Goal: Task Accomplishment & Management: Manage account settings

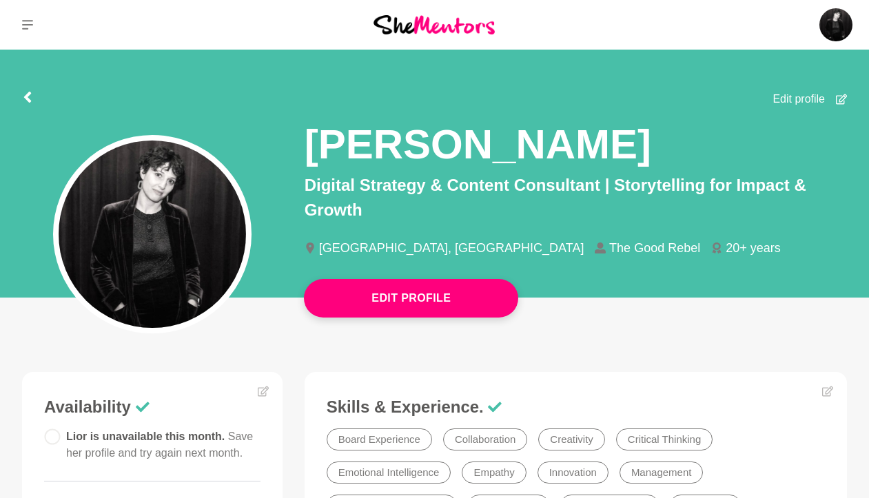
click at [844, 2] on div "Dashboard Profile Saved Items (116) Messages Bookings Reviews (3) Membership Lo…" at bounding box center [723, 25] width 289 height 50
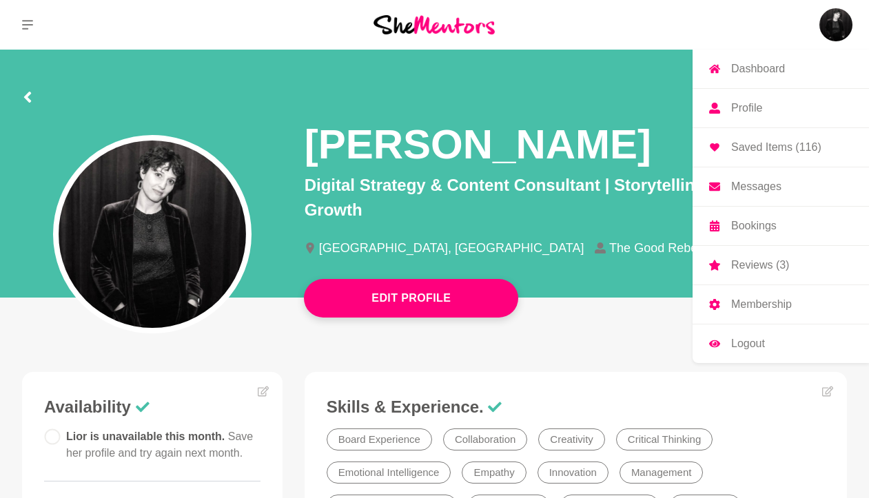
click at [823, 24] on img at bounding box center [835, 24] width 33 height 33
click at [761, 223] on p "Bookings" at bounding box center [753, 225] width 45 height 11
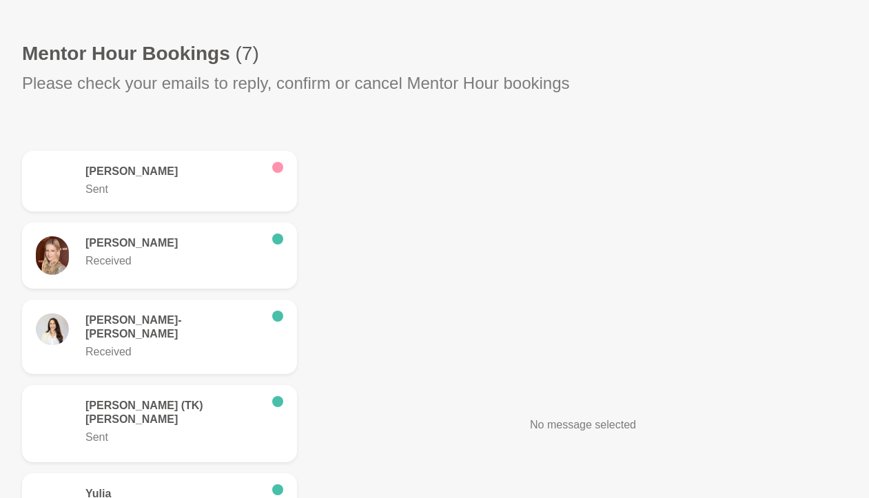
scroll to position [424, 0]
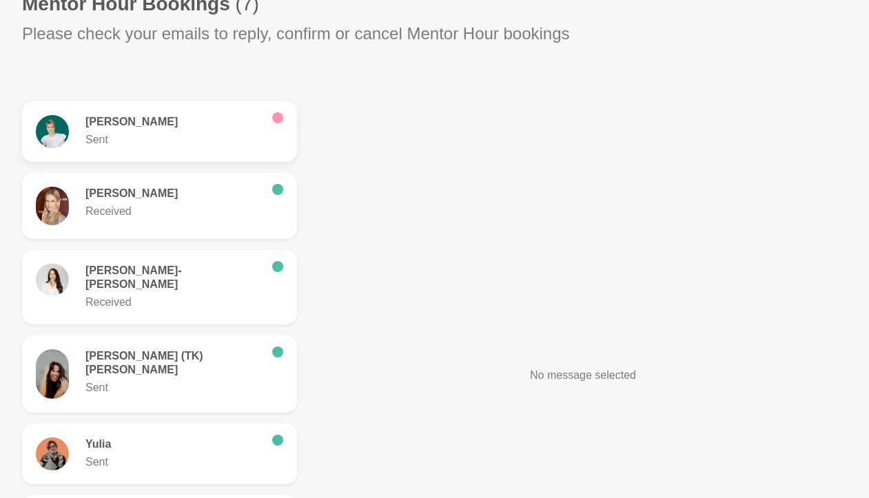
click at [187, 130] on div "[PERSON_NAME] Sent" at bounding box center [184, 131] width 198 height 33
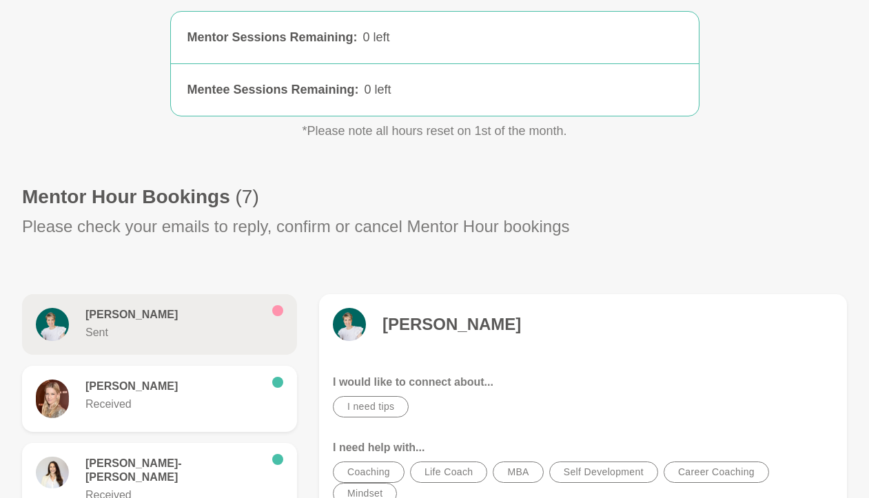
scroll to position [353, 0]
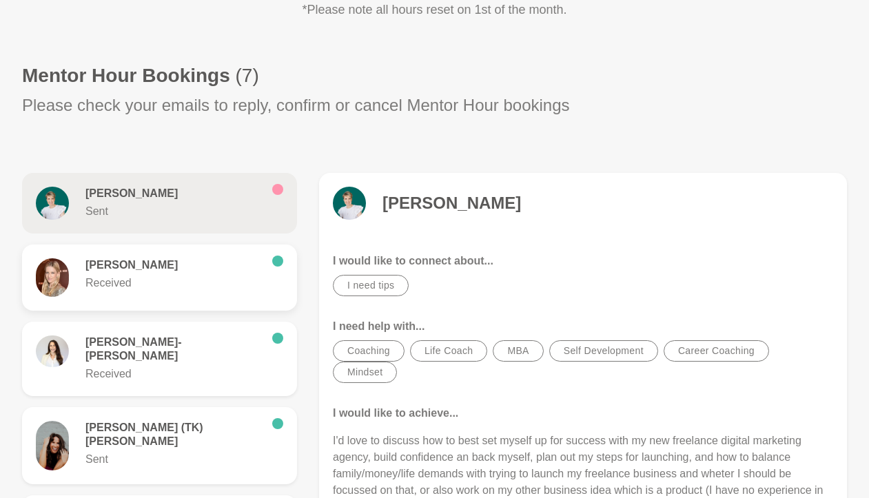
click at [246, 274] on div "[PERSON_NAME] Received" at bounding box center [184, 274] width 198 height 33
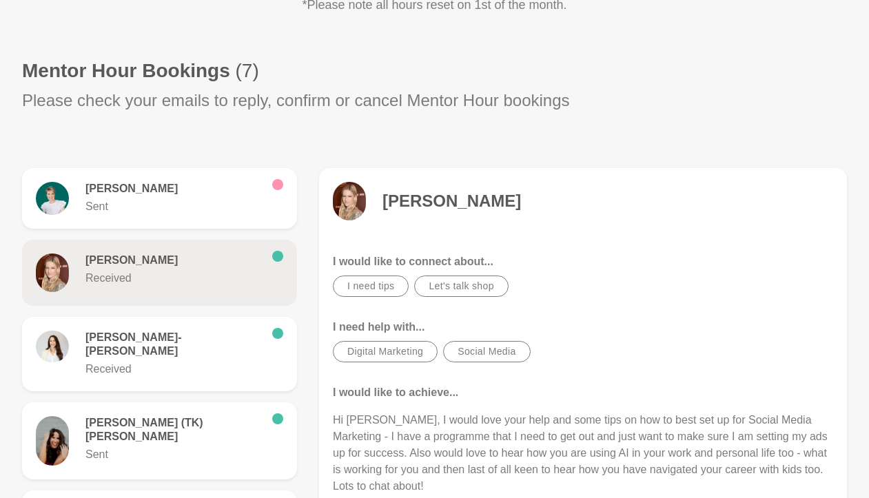
scroll to position [356, 0]
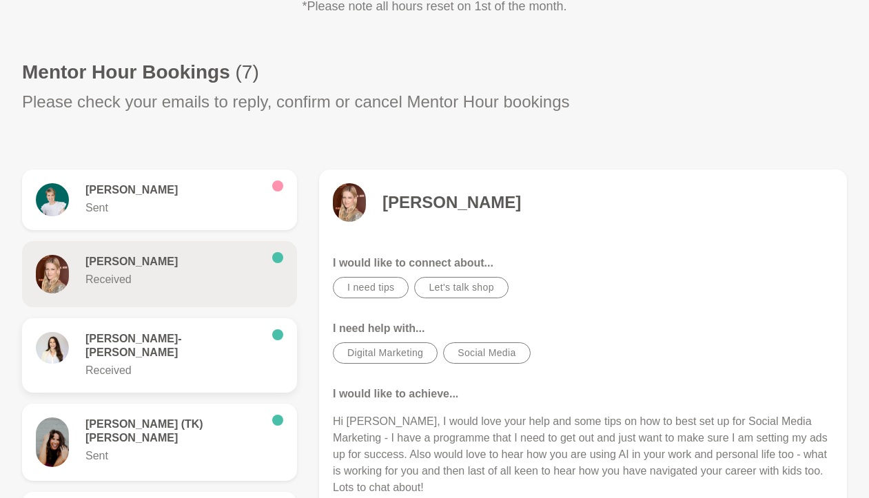
click at [152, 362] on p "Received" at bounding box center [173, 370] width 176 height 17
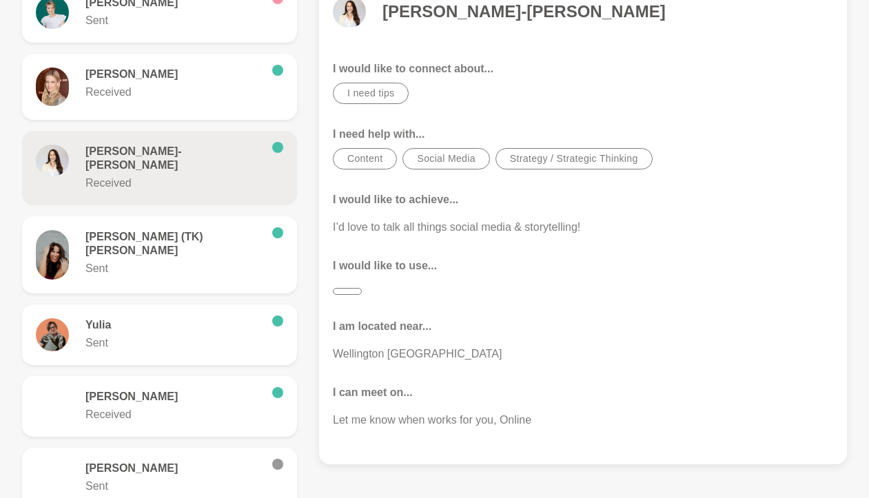
scroll to position [546, 0]
